Goal: Information Seeking & Learning: Check status

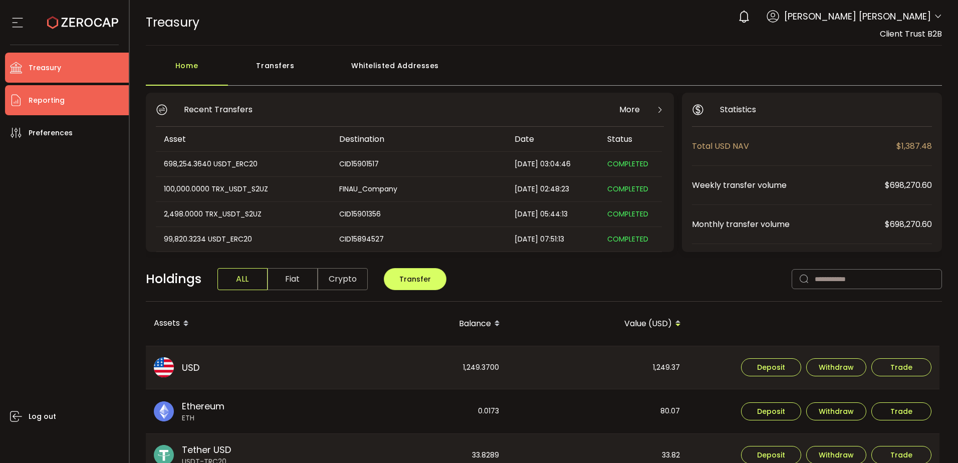
click at [71, 99] on li "Reporting" at bounding box center [67, 100] width 124 height 30
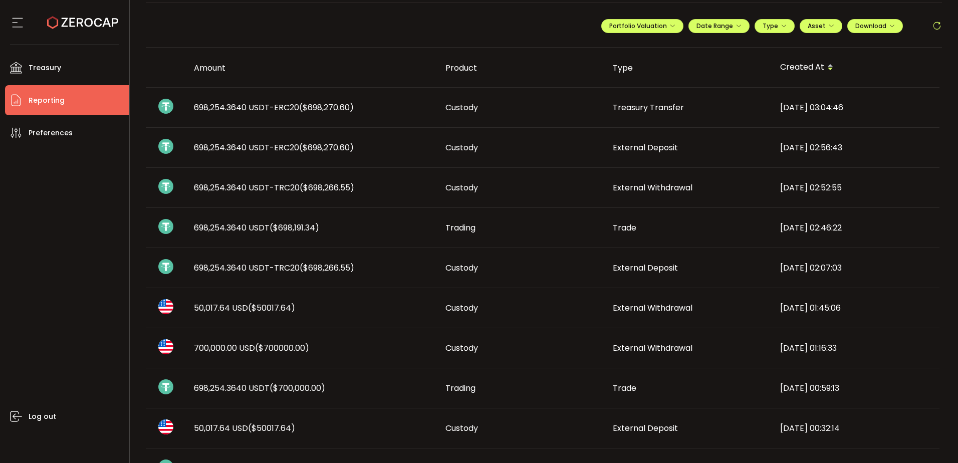
scroll to position [100, 0]
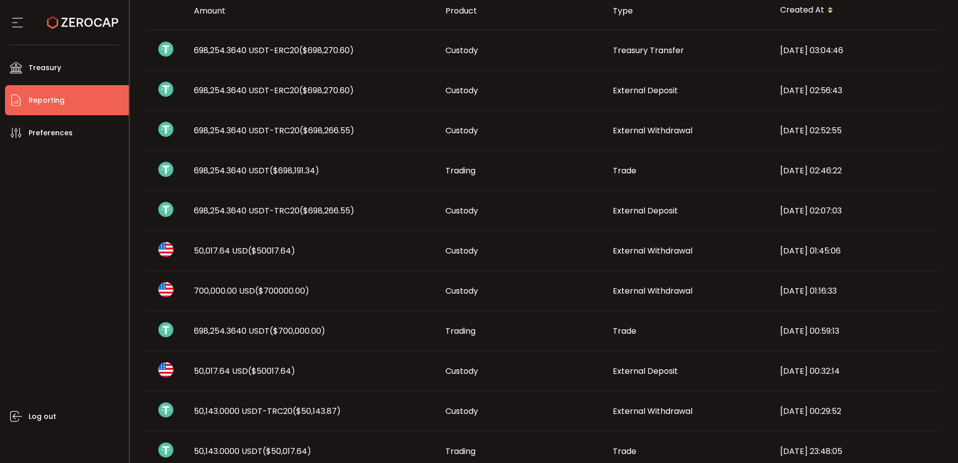
click at [229, 253] on span "50,017.64 USD ($50017.64)" at bounding box center [244, 251] width 101 height 12
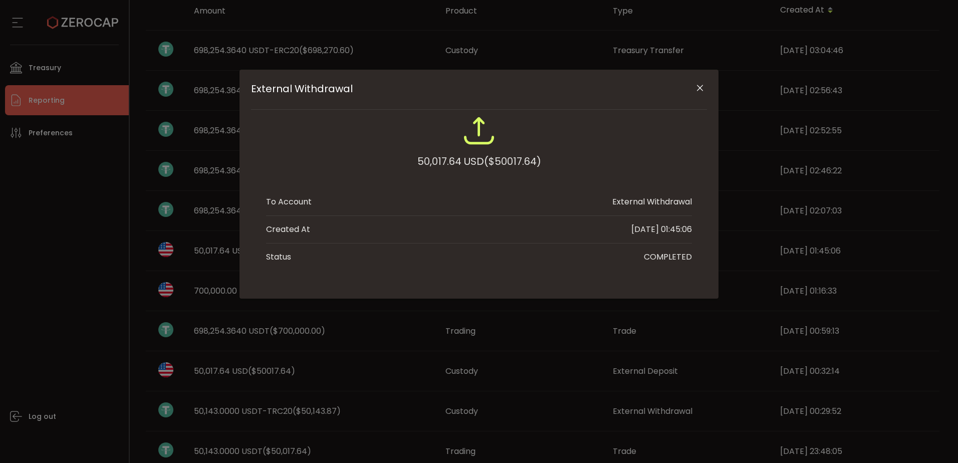
click at [697, 86] on icon "Close" at bounding box center [700, 88] width 10 height 10
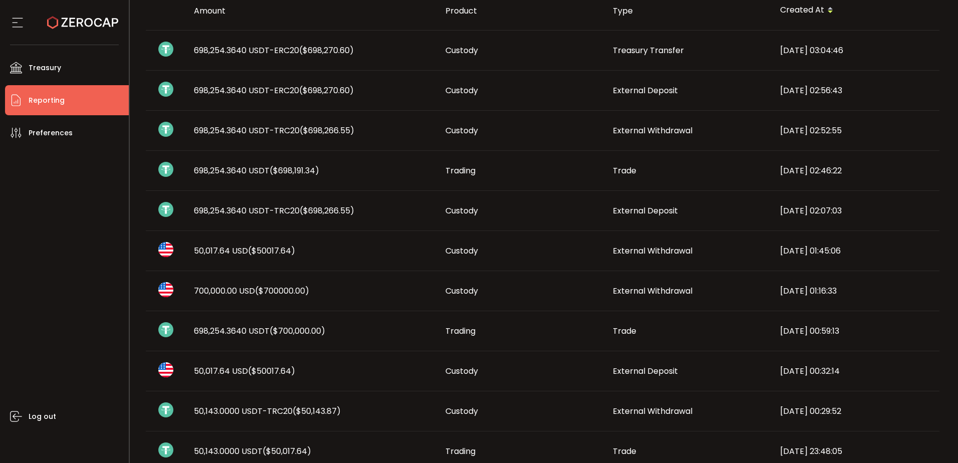
click at [267, 249] on span "($50017.64)" at bounding box center [271, 251] width 47 height 12
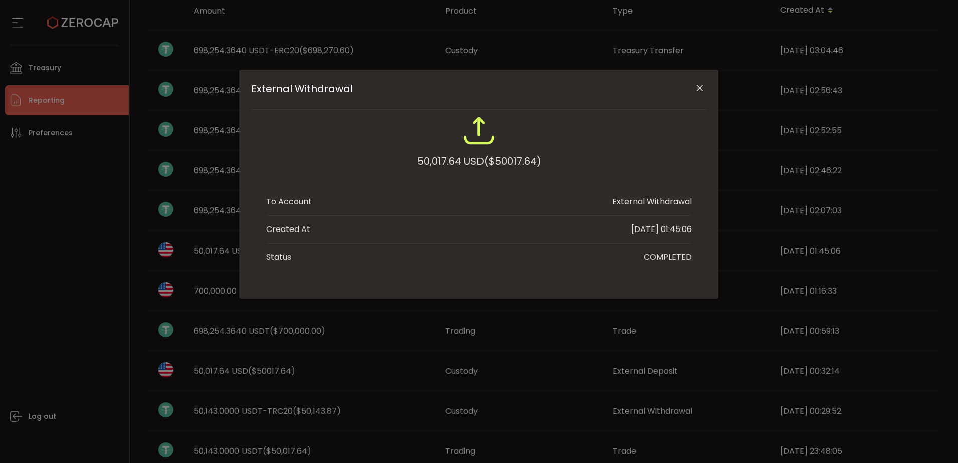
click at [699, 88] on icon "Close" at bounding box center [700, 88] width 10 height 10
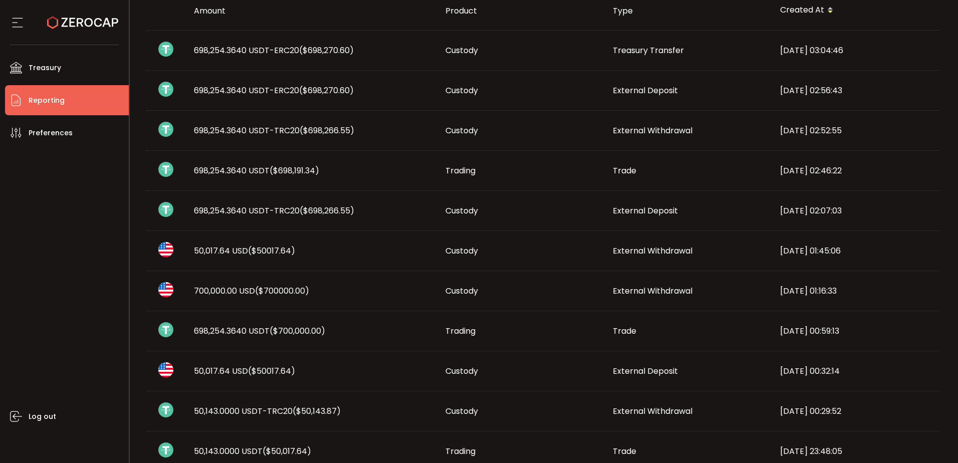
click at [216, 372] on span "50,017.64 USD ($50017.64)" at bounding box center [244, 371] width 101 height 12
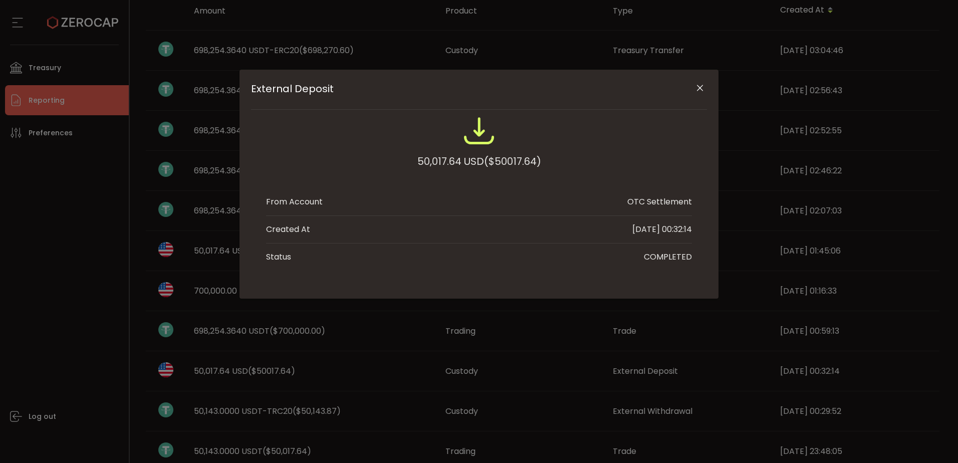
click at [342, 379] on div "External Deposit 50,017.64 USD ($50017.64) From Account OTC Settlement Created …" at bounding box center [479, 231] width 958 height 463
click at [540, 337] on div "External Deposit 50,017.64 USD ($50017.64) From Account OTC Settlement Created …" at bounding box center [479, 231] width 958 height 463
click at [697, 87] on icon "Close" at bounding box center [700, 88] width 10 height 10
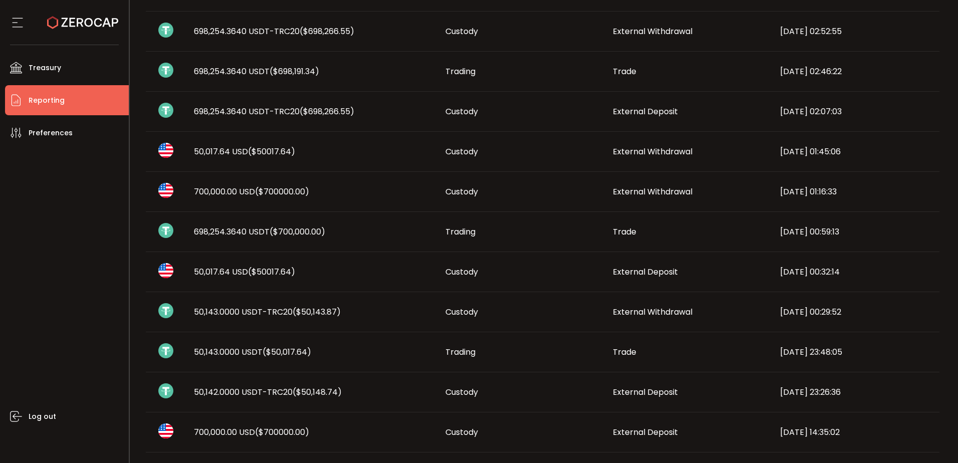
scroll to position [200, 0]
click at [340, 388] on span "($50,148.74)" at bounding box center [317, 391] width 49 height 12
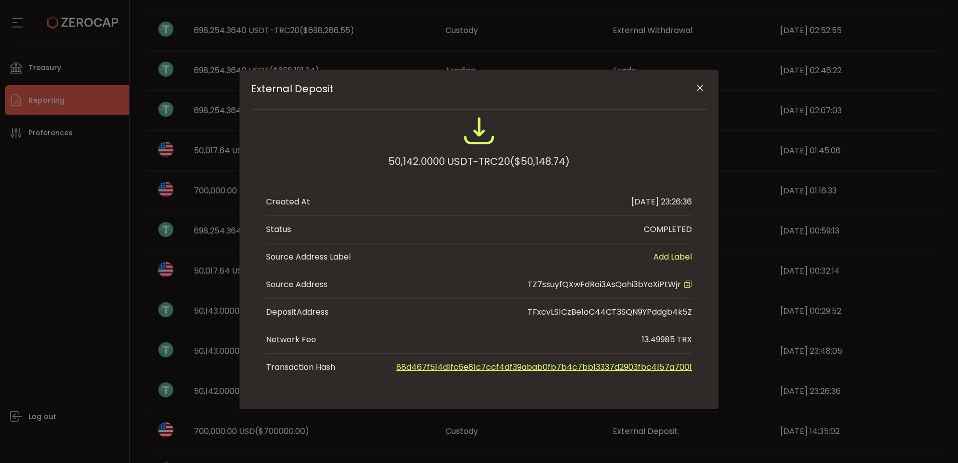
click at [688, 284] on icon "External Deposit" at bounding box center [688, 284] width 8 height 8
click at [701, 90] on icon "Close" at bounding box center [700, 88] width 10 height 10
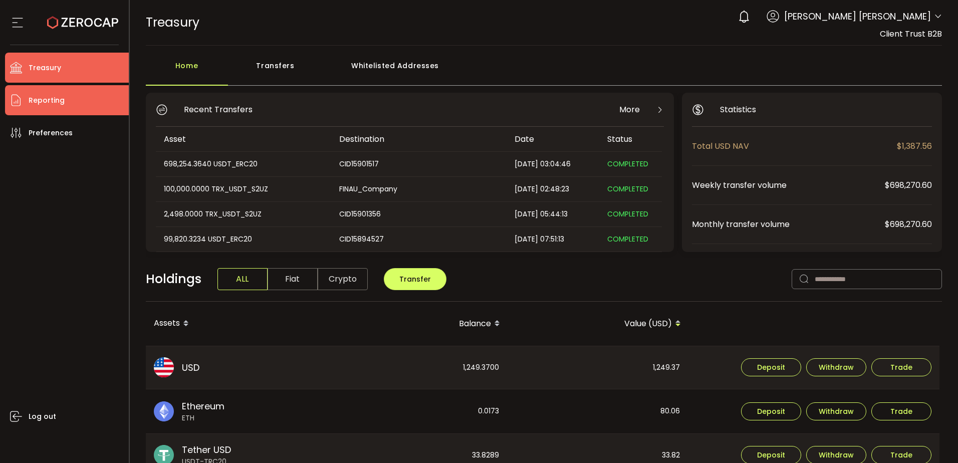
click at [51, 101] on span "Reporting" at bounding box center [47, 100] width 36 height 15
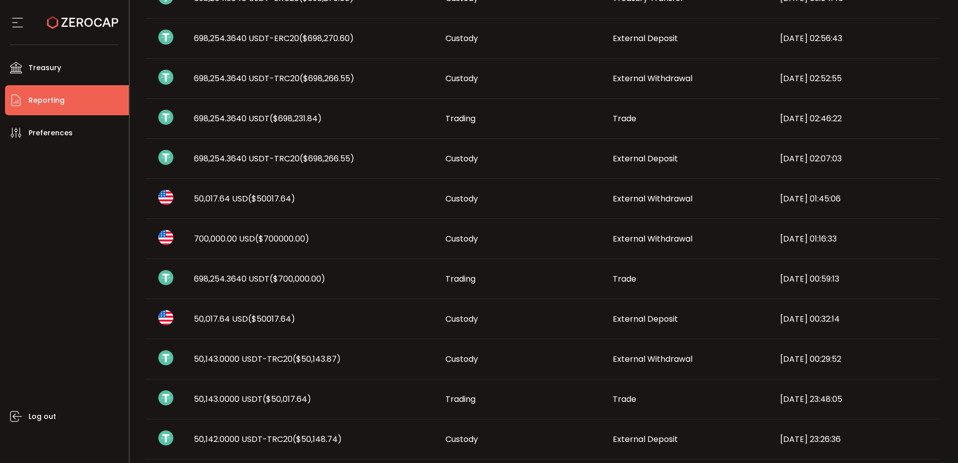
scroll to position [301, 0]
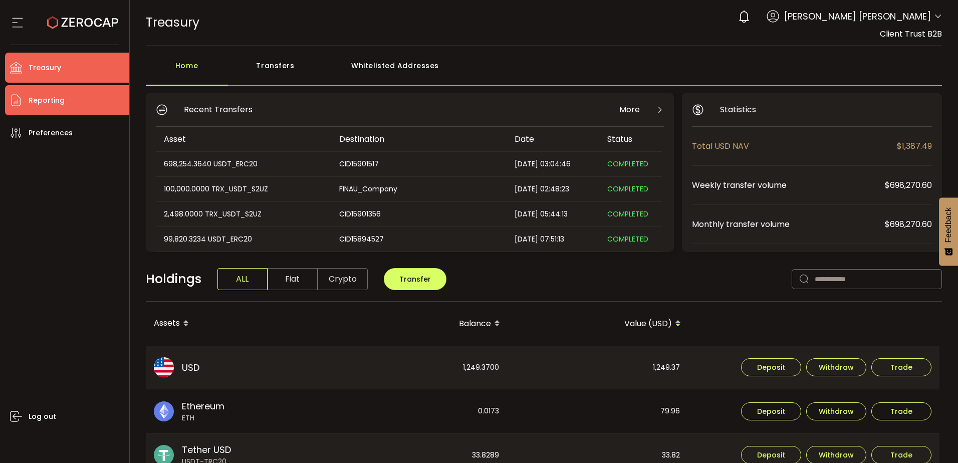
click at [83, 104] on li "Reporting" at bounding box center [67, 100] width 124 height 30
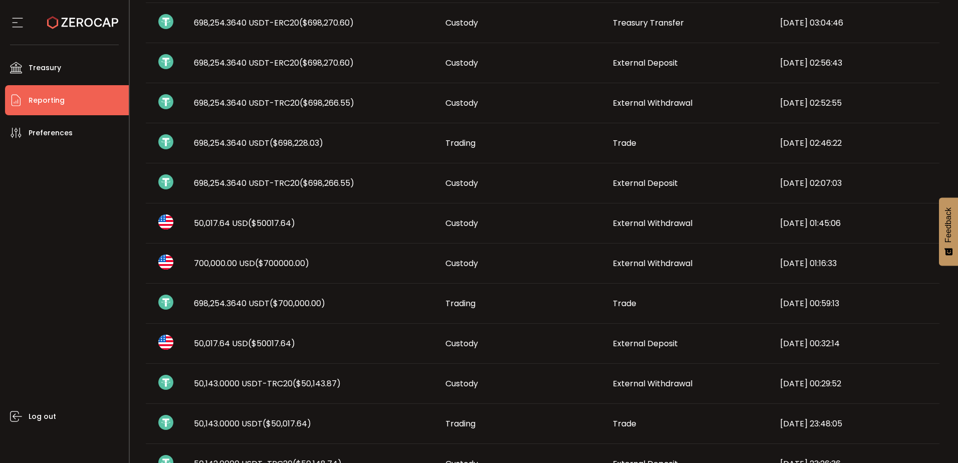
scroll to position [150, 0]
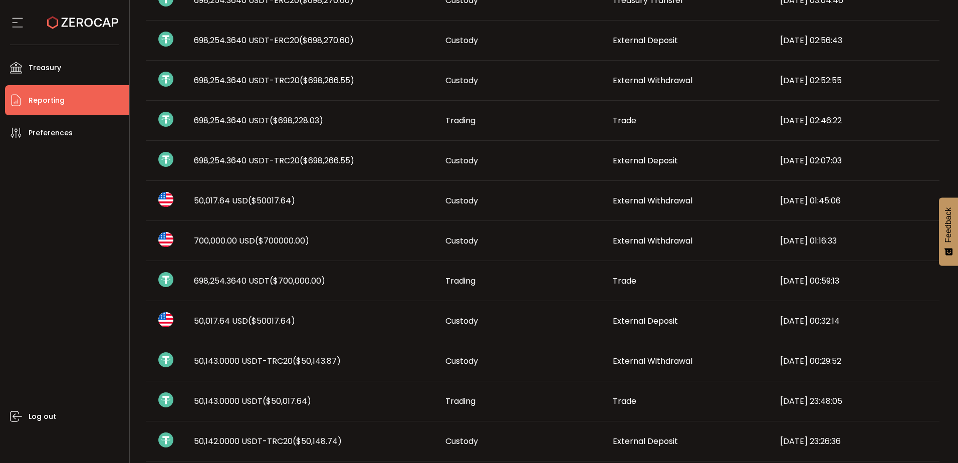
click at [265, 277] on span "698,254.3640 USDT ($700,000.00)" at bounding box center [259, 281] width 131 height 12
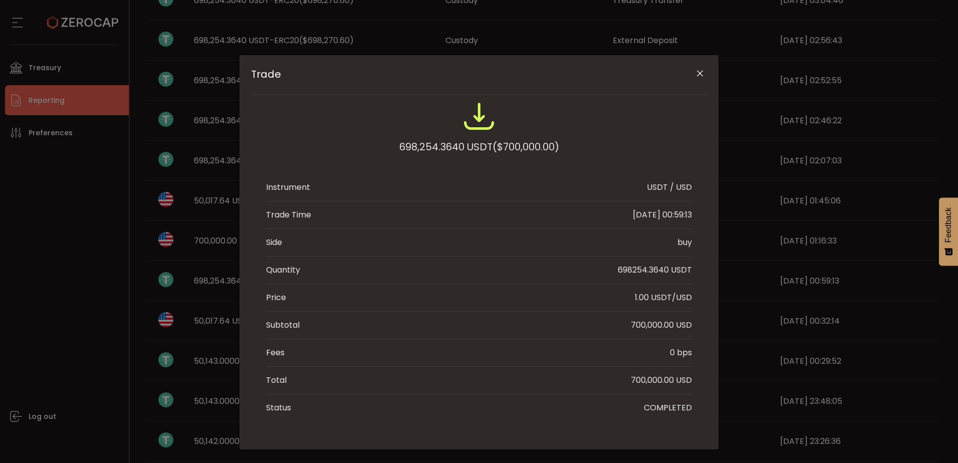
scroll to position [26, 0]
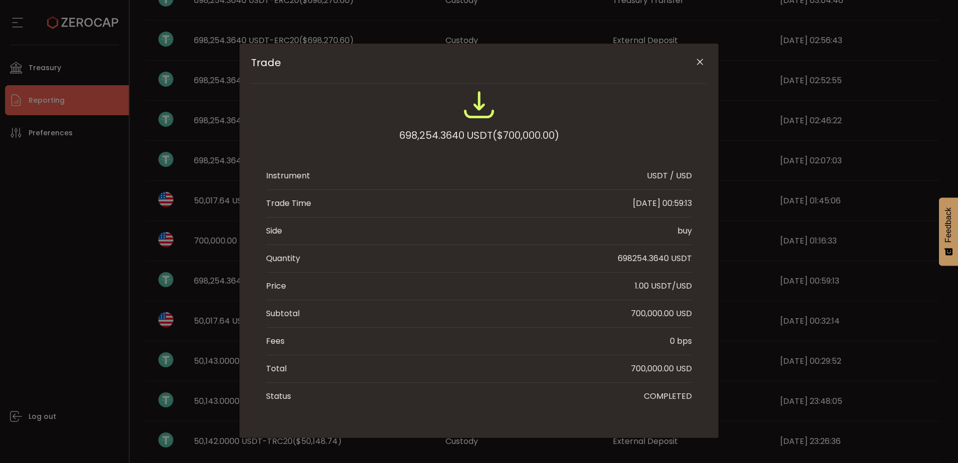
click at [701, 61] on icon "Close" at bounding box center [700, 62] width 10 height 10
